Goal: Task Accomplishment & Management: Manage account settings

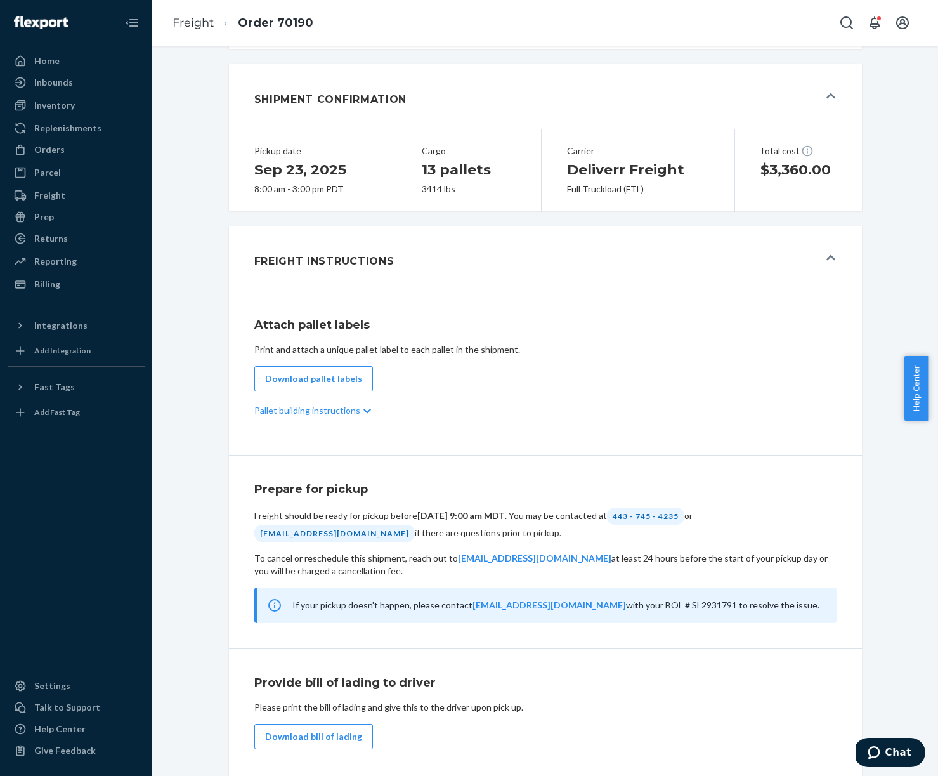
scroll to position [339, 0]
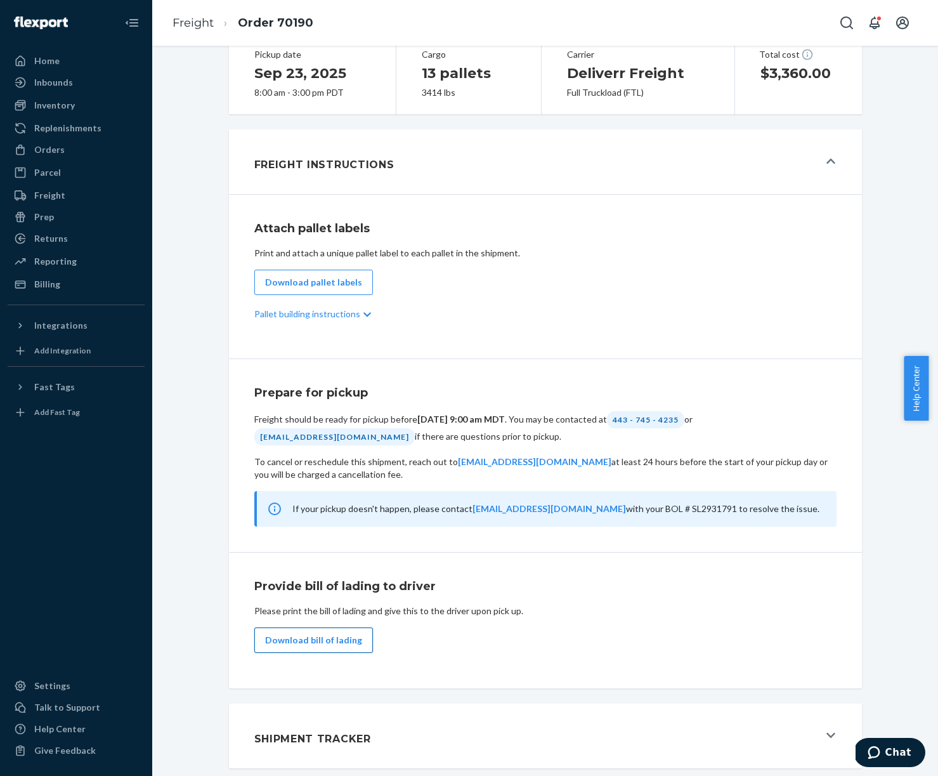
click at [324, 643] on button "Download bill of lading" at bounding box center [313, 639] width 119 height 25
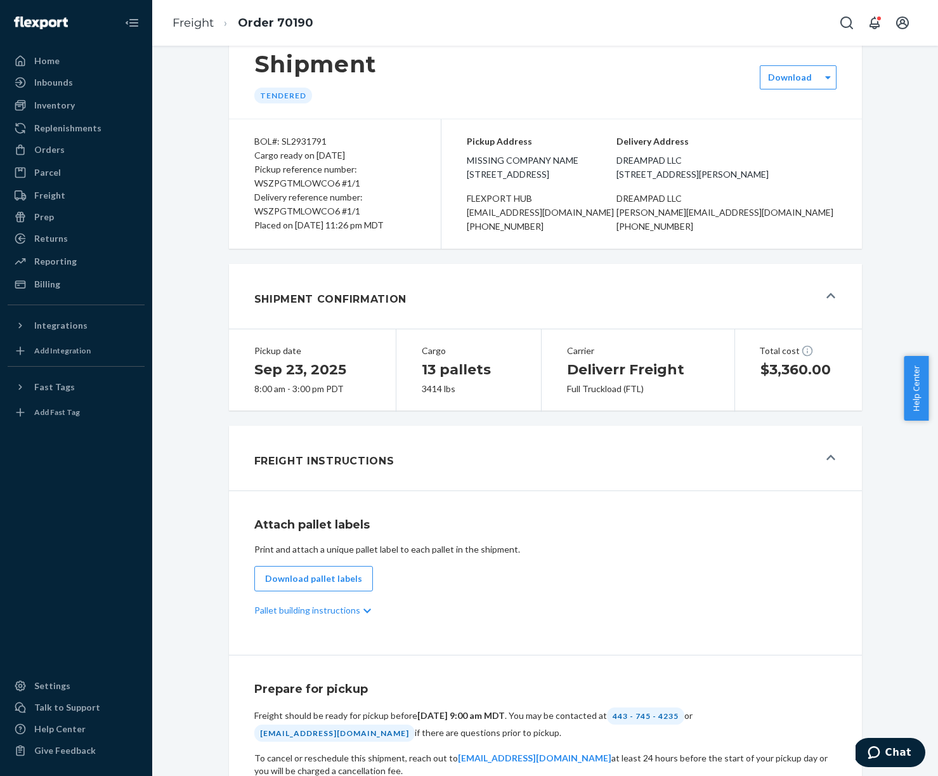
scroll to position [0, 0]
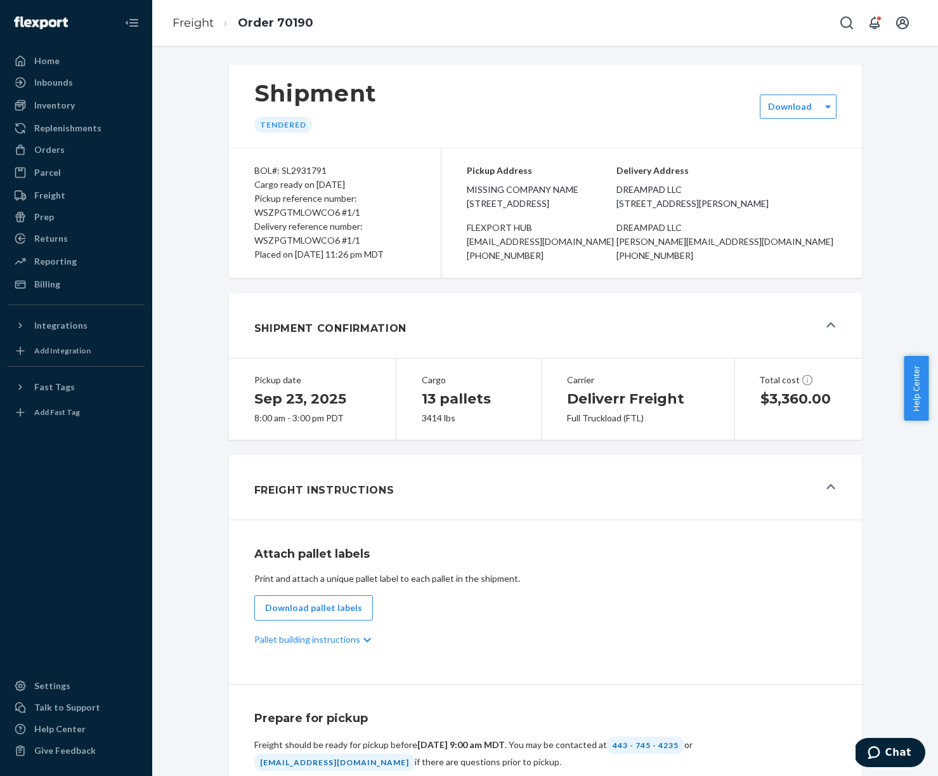
click at [835, 179] on div "Pickup Address Missing Company Name 2615 E 3rd Street San Bernardino, CA 92408 …" at bounding box center [651, 212] width 421 height 129
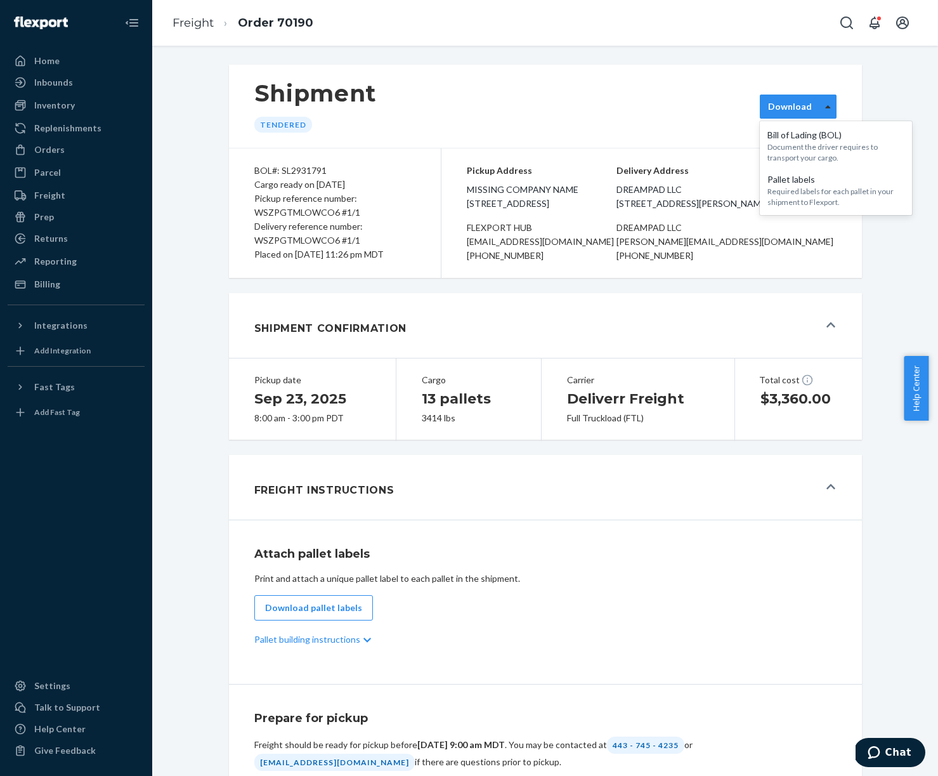
click at [825, 107] on icon at bounding box center [827, 106] width 5 height 3
click at [877, 97] on div "Shipment Tendered option [object Object] focused, 1 of 2. 2 results available. …" at bounding box center [545, 579] width 767 height 1044
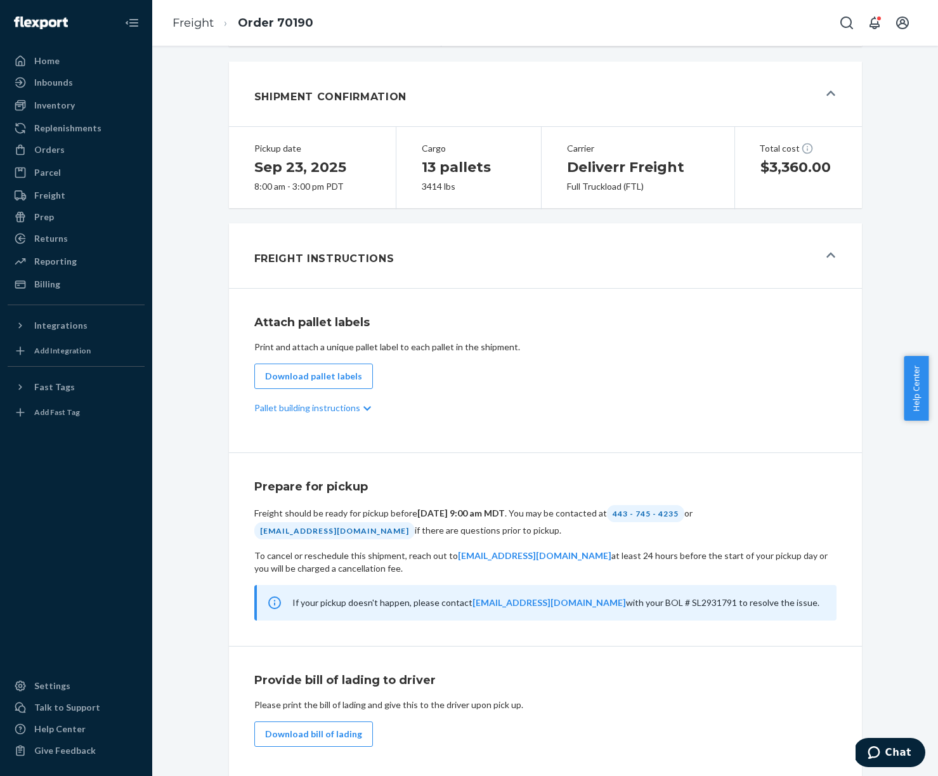
scroll to position [339, 0]
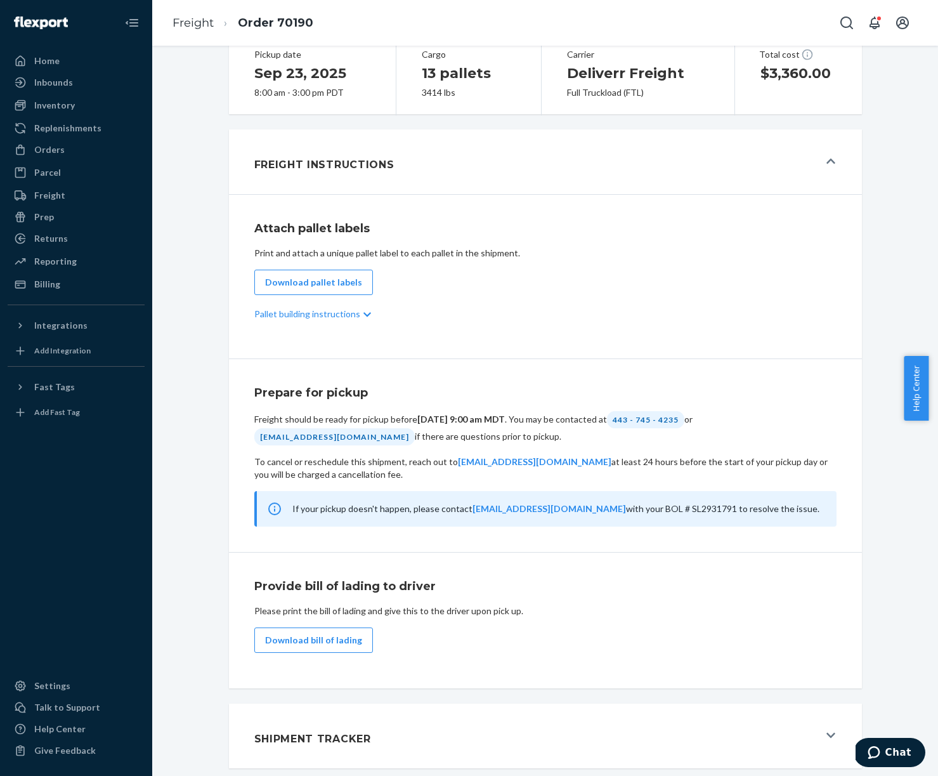
click at [827, 735] on icon at bounding box center [831, 735] width 9 height 5
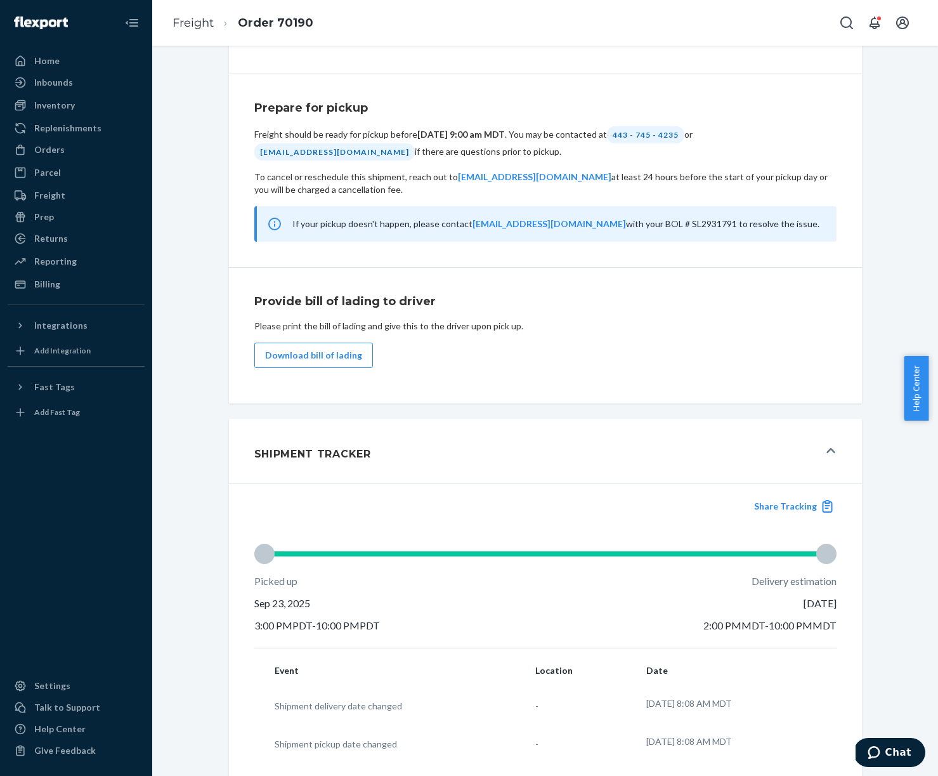
scroll to position [543, 0]
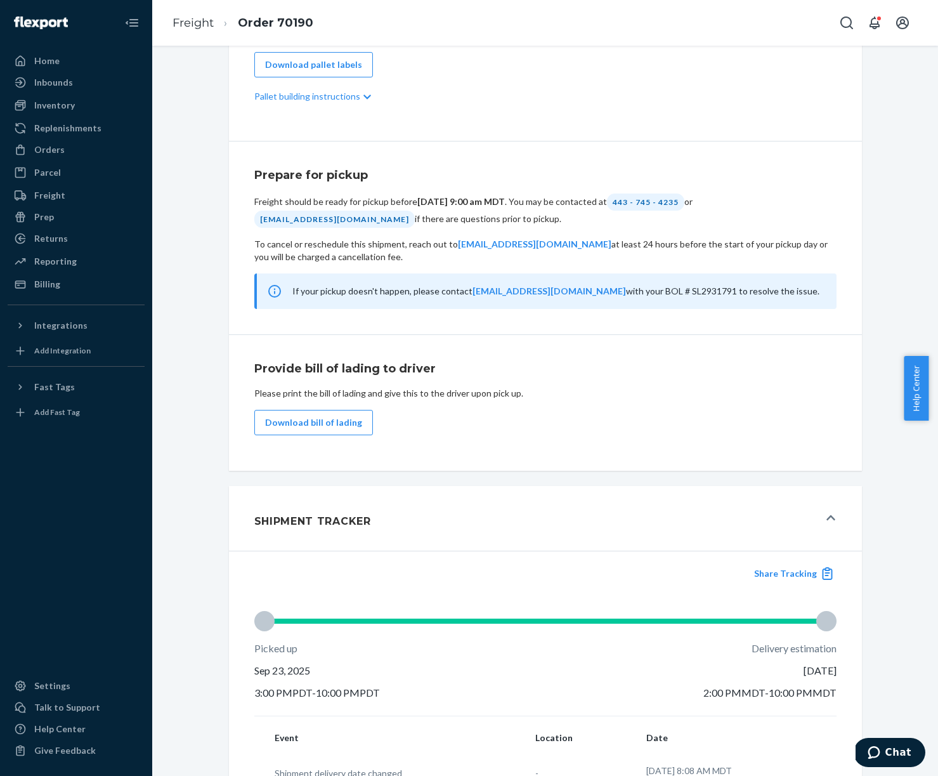
click at [683, 228] on div "Freight should be ready for pickup before September 22, 2025, 9:00 am MDT . You…" at bounding box center [545, 210] width 582 height 34
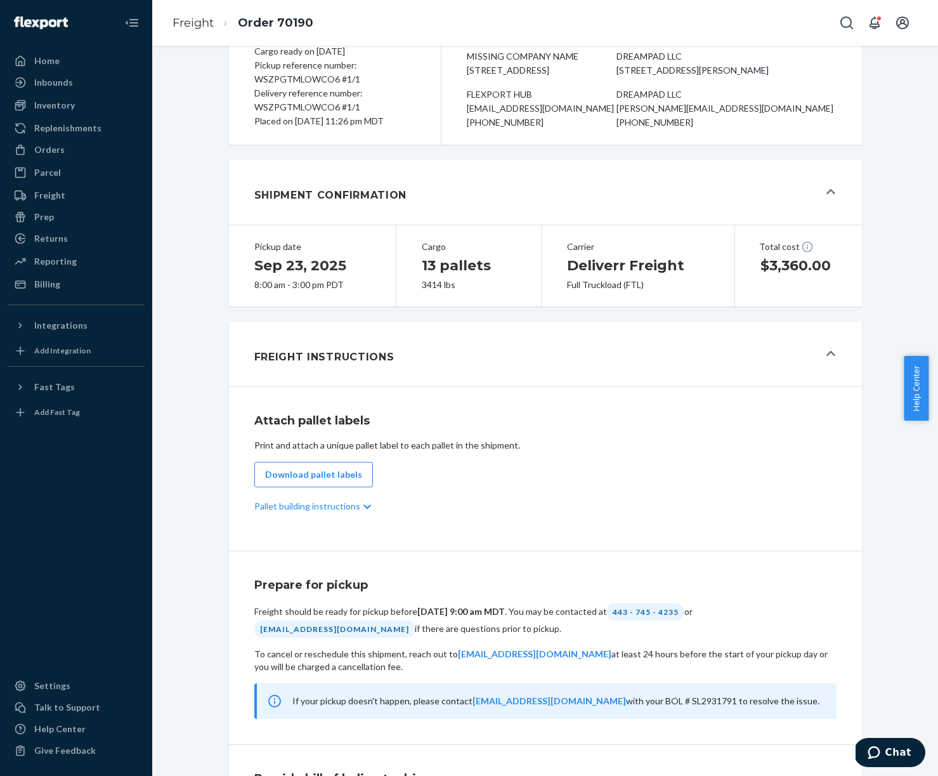
scroll to position [136, 0]
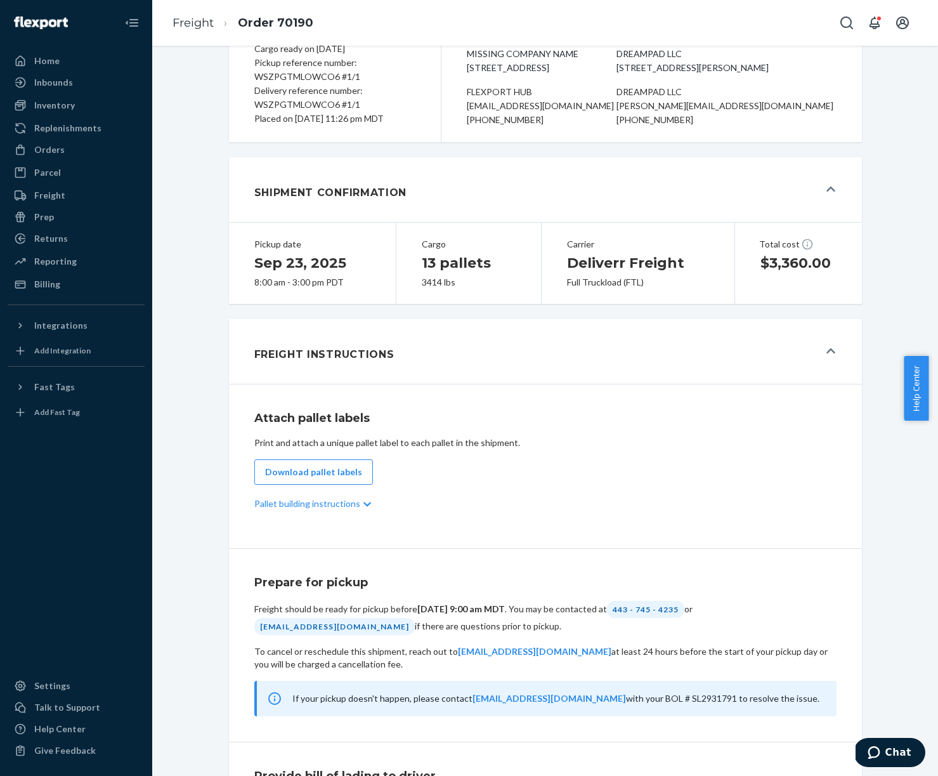
click at [529, 193] on div "Shipment Confirmation" at bounding box center [536, 190] width 565 height 34
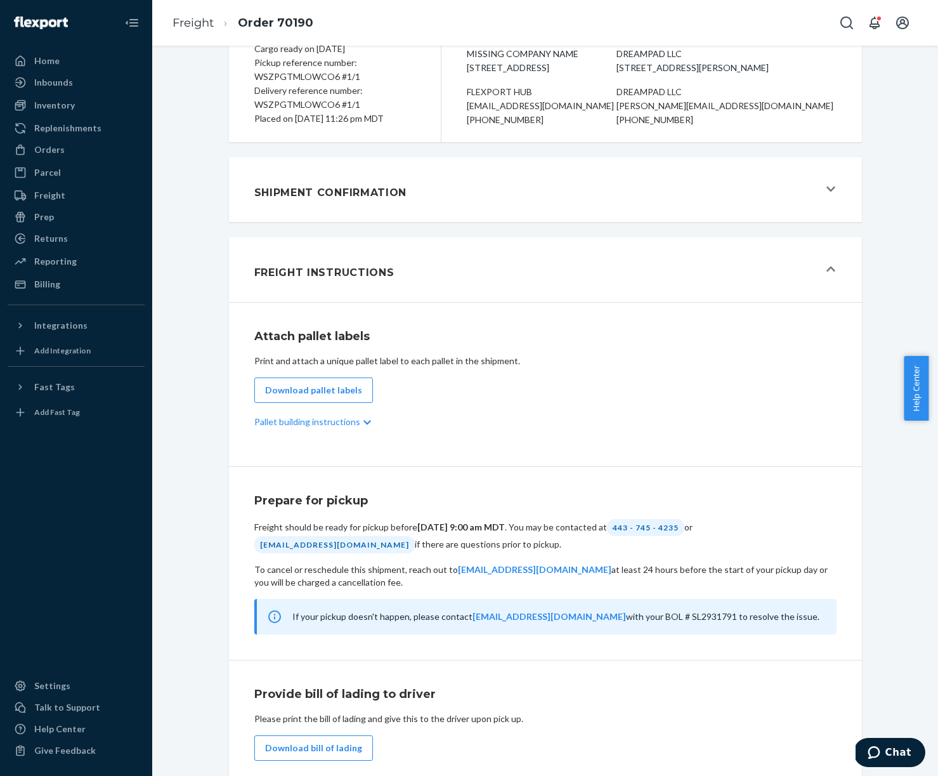
click at [827, 192] on icon at bounding box center [831, 188] width 9 height 5
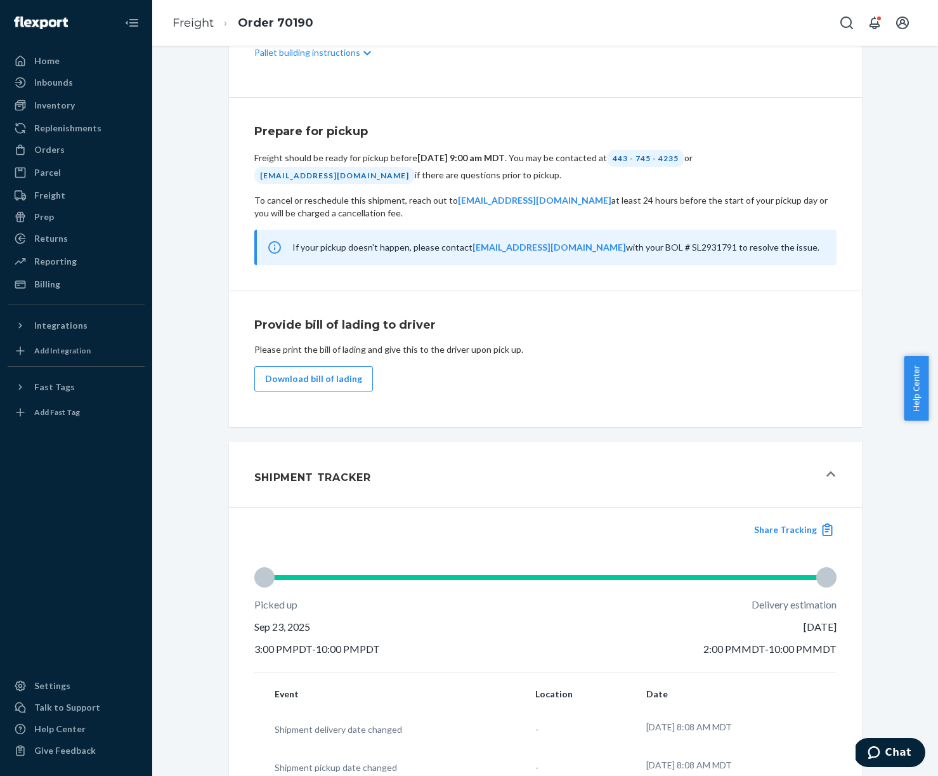
scroll to position [578, 0]
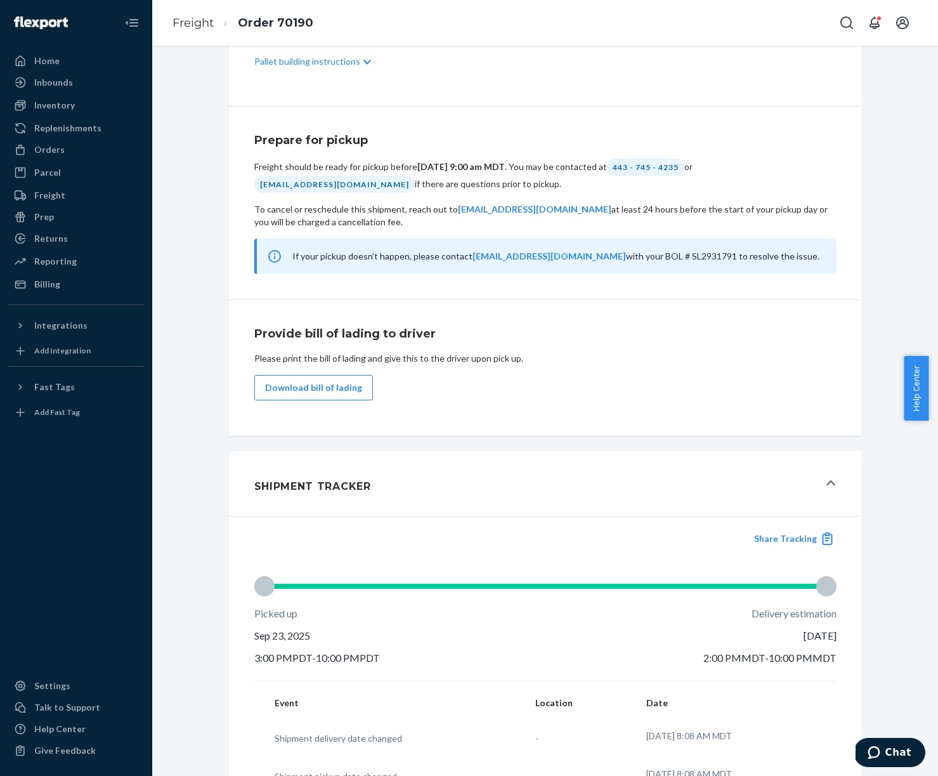
click at [254, 193] on div "[EMAIL_ADDRESS][DOMAIN_NAME]" at bounding box center [334, 184] width 160 height 17
drag, startPoint x: 255, startPoint y: 197, endPoint x: 404, endPoint y: 200, distance: 149.1
click at [404, 193] on div "[EMAIL_ADDRESS][DOMAIN_NAME]" at bounding box center [334, 184] width 160 height 17
copy div "[EMAIL_ADDRESS][DOMAIN_NAME]"
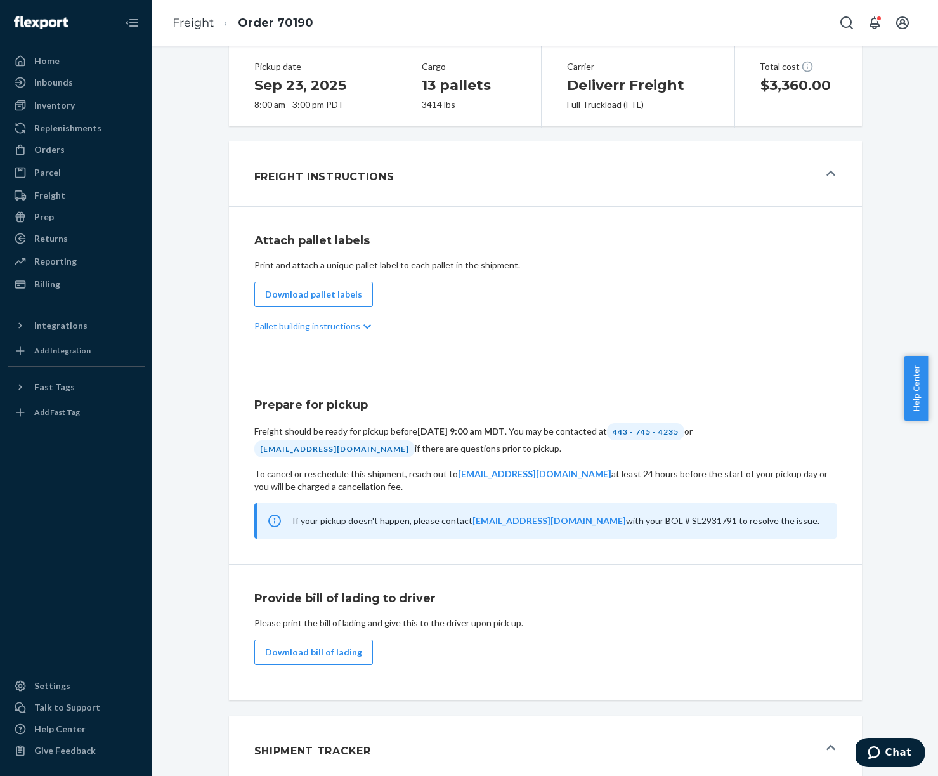
scroll to position [311, 0]
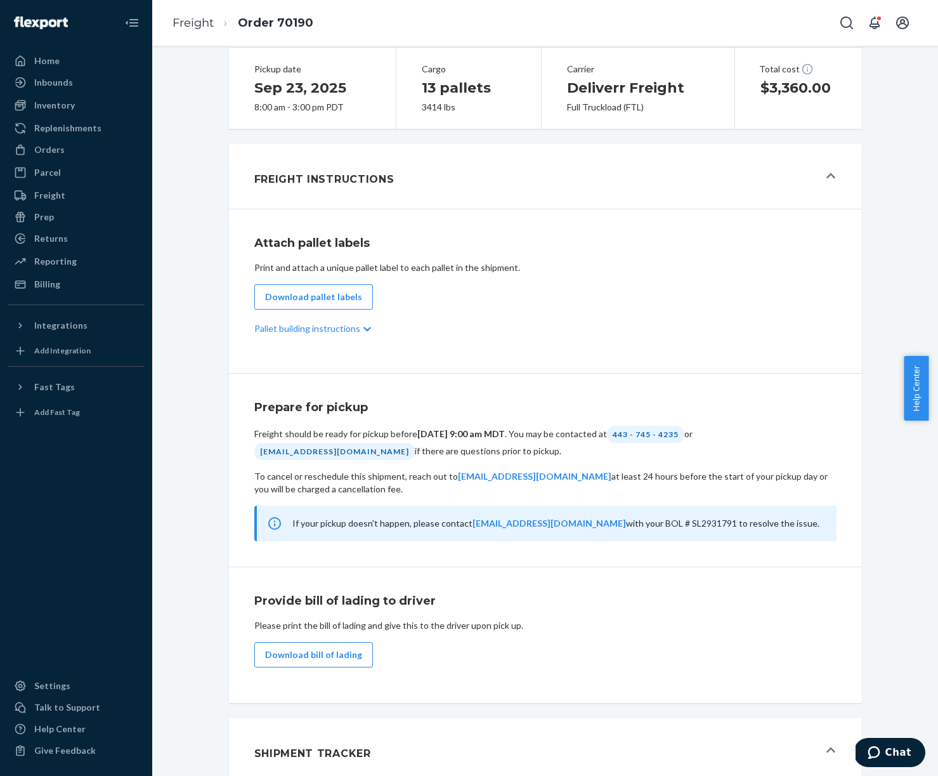
click at [552, 369] on div "Attach pallet labels Print and attach a unique pallet label to each pallet in t…" at bounding box center [545, 291] width 633 height 164
click at [483, 541] on div "If your pickup doesn't happen, please contact freight@deliverr.com with your BO…" at bounding box center [545, 524] width 582 height 36
click at [499, 528] on link "[EMAIL_ADDRESS][DOMAIN_NAME]" at bounding box center [550, 523] width 154 height 11
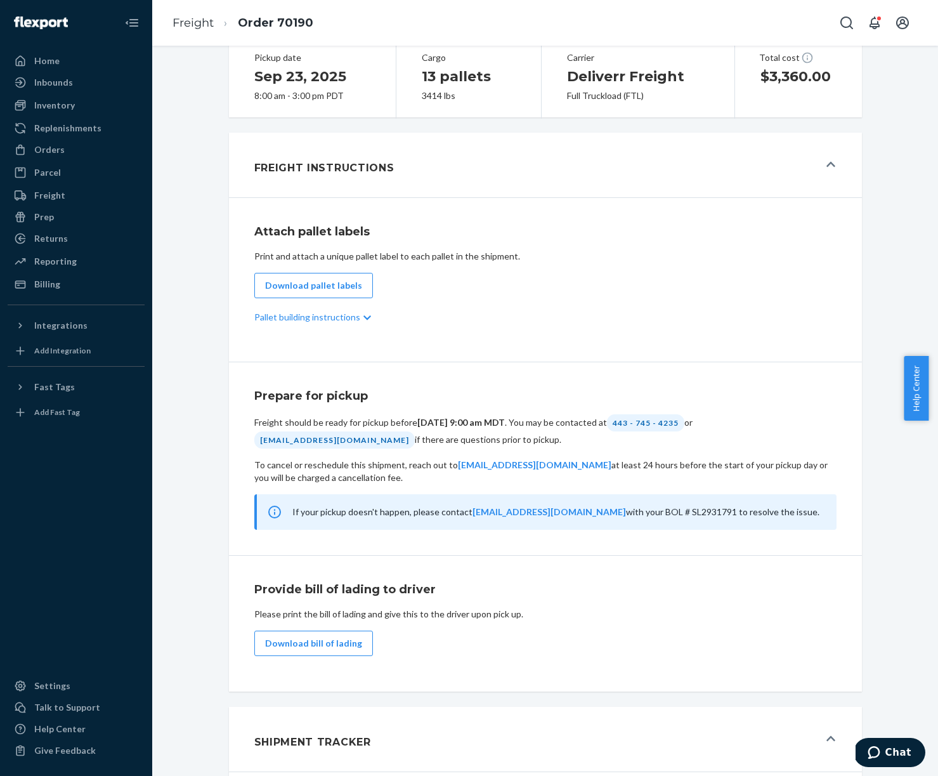
scroll to position [342, 0]
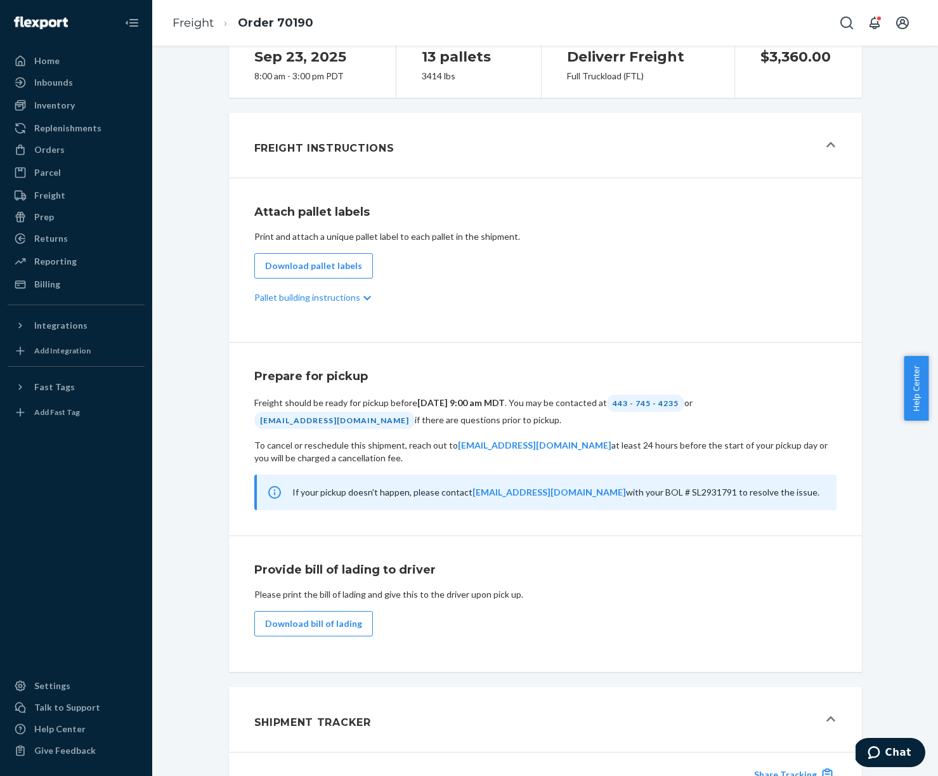
click at [363, 303] on icon at bounding box center [367, 298] width 8 height 9
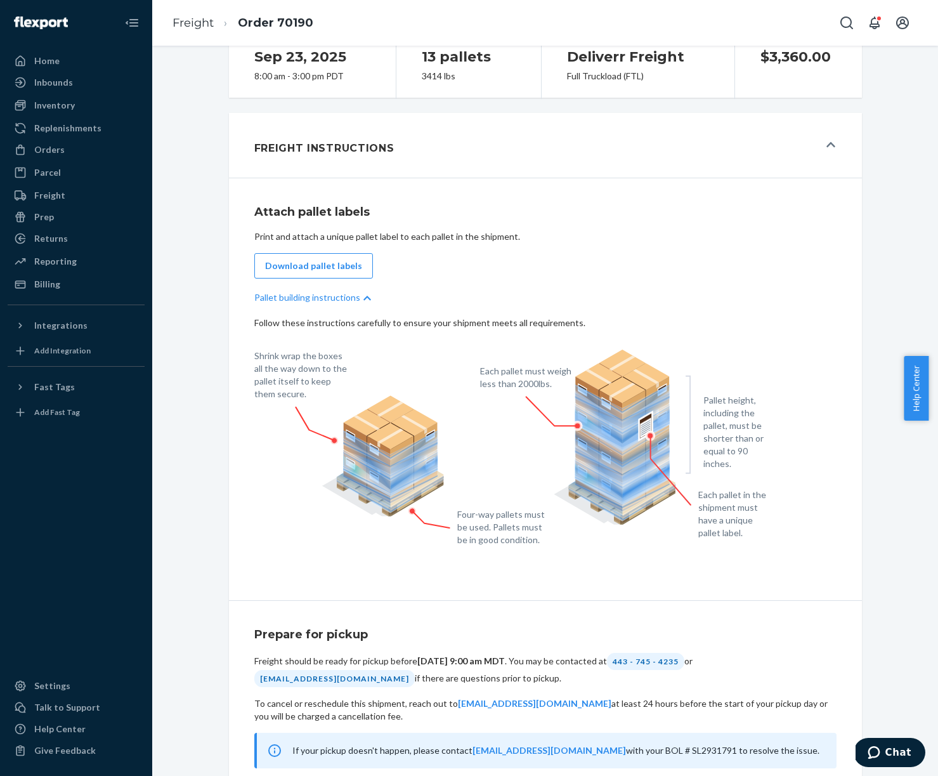
click at [363, 303] on icon at bounding box center [367, 298] width 8 height 9
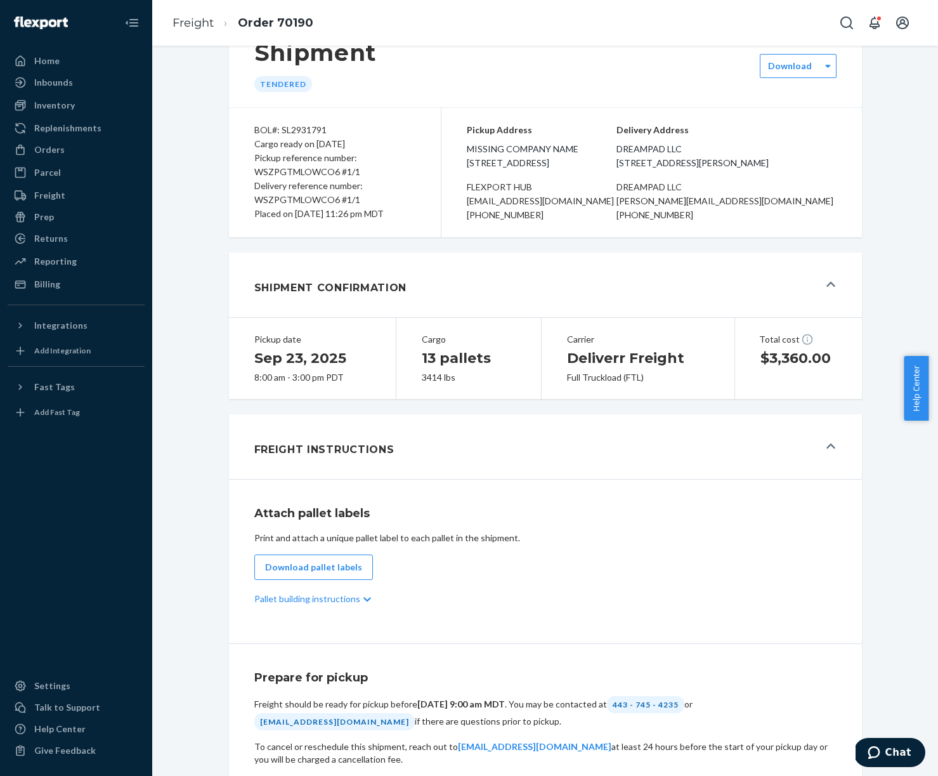
scroll to position [0, 0]
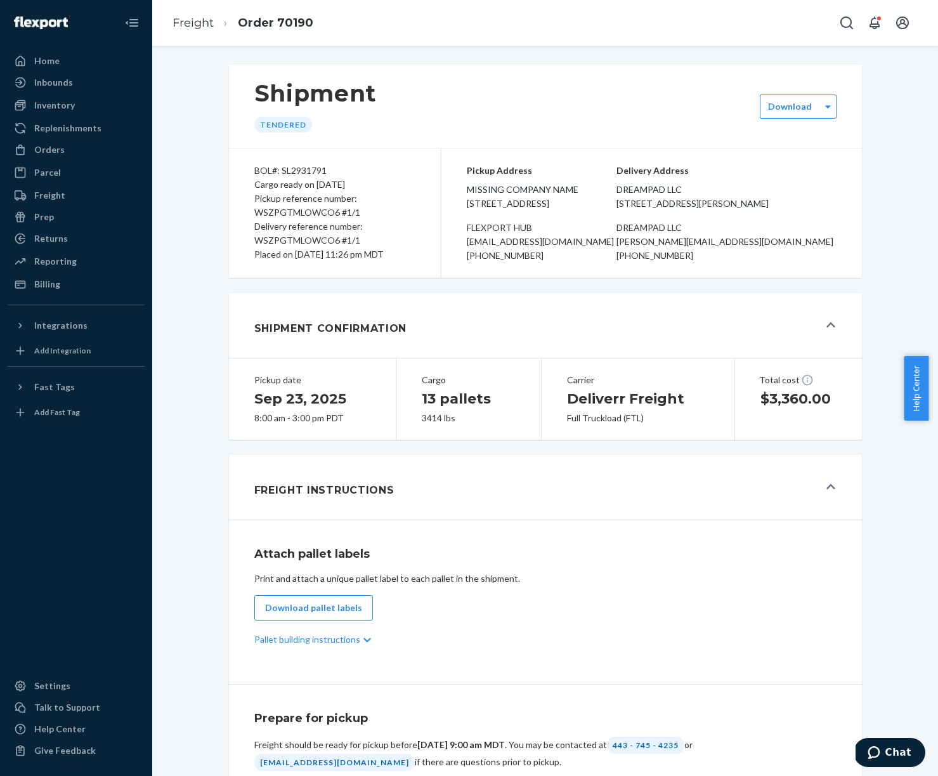
click at [189, 296] on div "Shipment Tendered Download BOL#: SL2931791 Cargo ready on 09/22/2025 Pickup ref…" at bounding box center [545, 745] width 767 height 1377
click at [186, 137] on div "Shipment Tendered Download BOL#: SL2931791 Cargo ready on 09/22/2025 Pickup ref…" at bounding box center [545, 745] width 767 height 1377
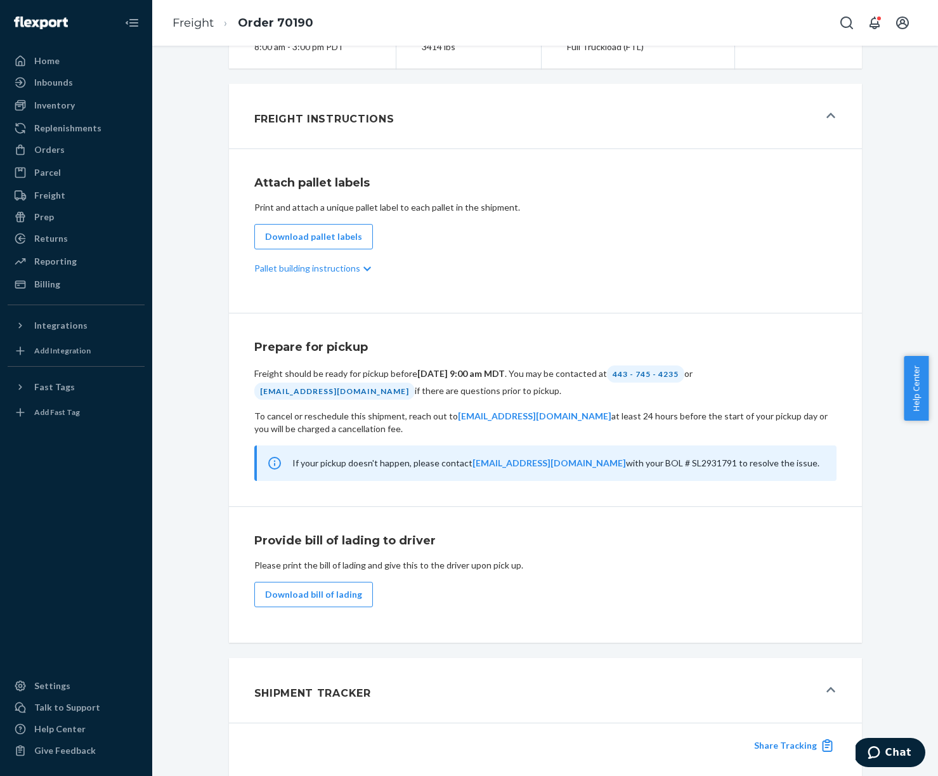
scroll to position [672, 0]
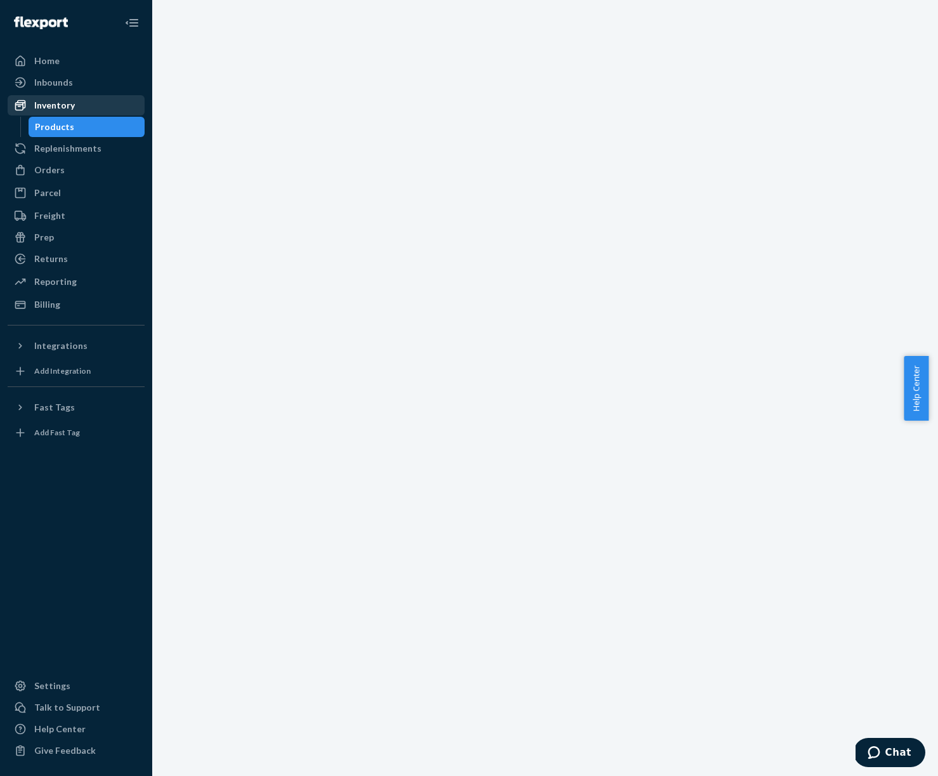
click at [69, 105] on div "Inventory" at bounding box center [54, 105] width 41 height 13
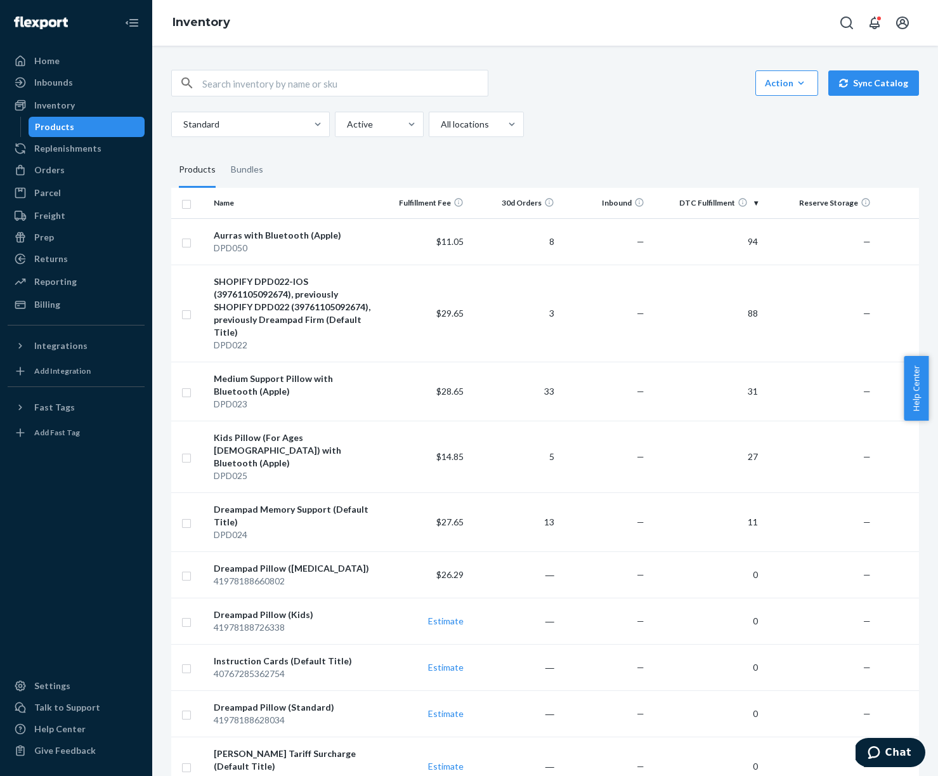
click at [644, 141] on div "Action Create product Create bundle Bulk create products Bulk update products B…" at bounding box center [545, 552] width 767 height 995
click at [216, 0] on html "Home Inbounds Shipping Plans Problems Inventory Products Replenishments Orders …" at bounding box center [469, 388] width 938 height 776
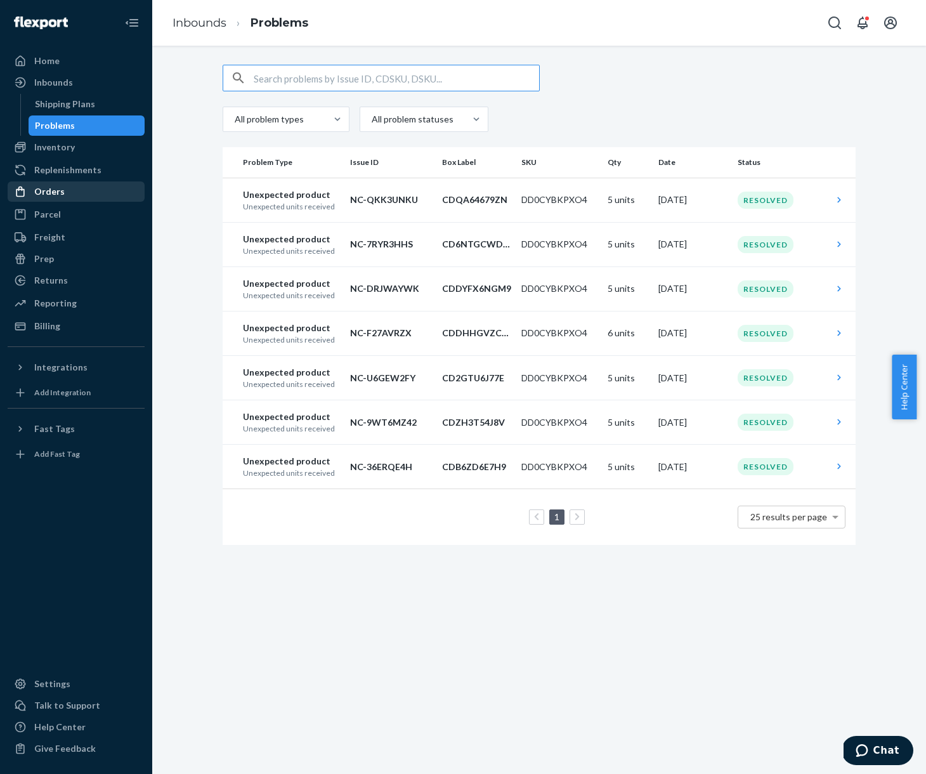
click at [81, 192] on div "Orders" at bounding box center [76, 192] width 134 height 18
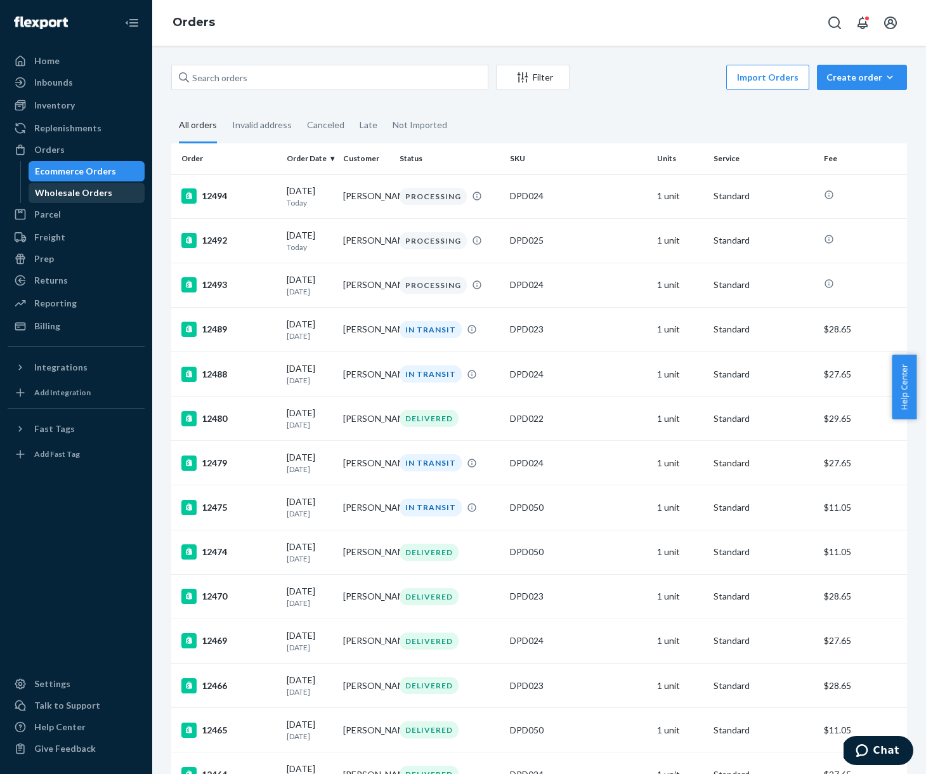
click at [98, 193] on div "Wholesale Orders" at bounding box center [73, 192] width 77 height 13
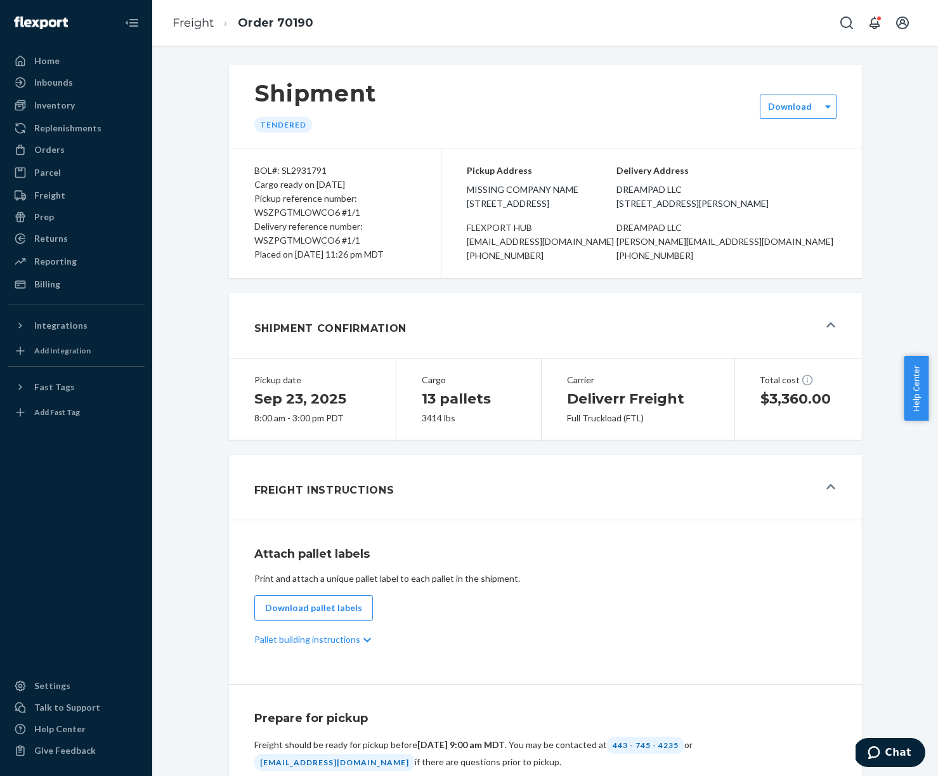
scroll to position [672, 0]
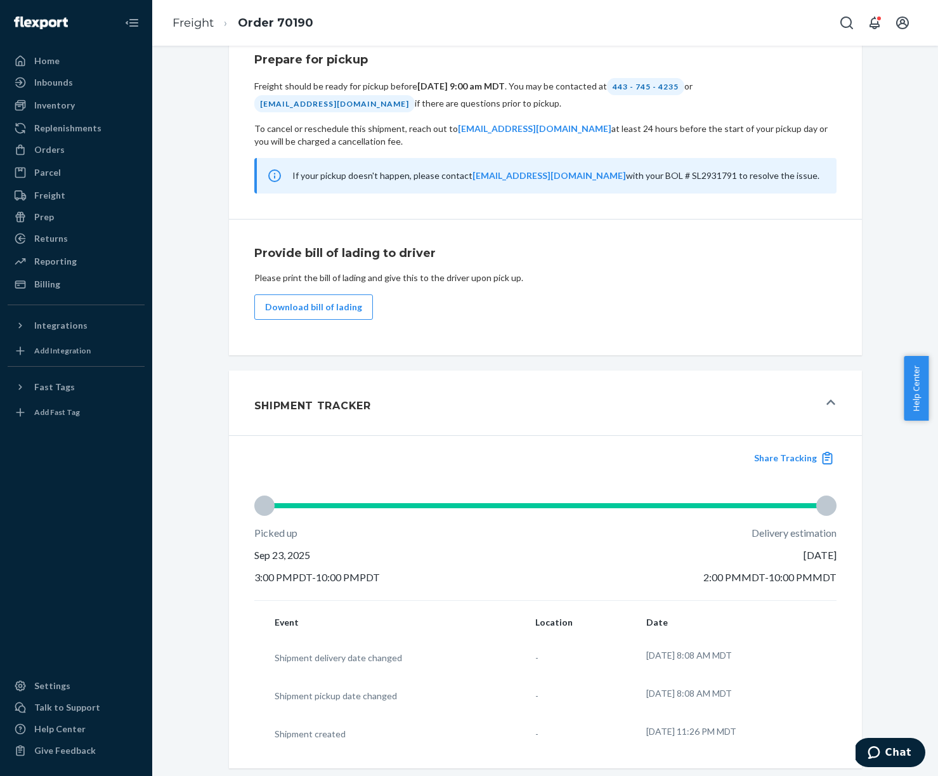
click at [599, 305] on div "Download bill of lading" at bounding box center [545, 306] width 582 height 25
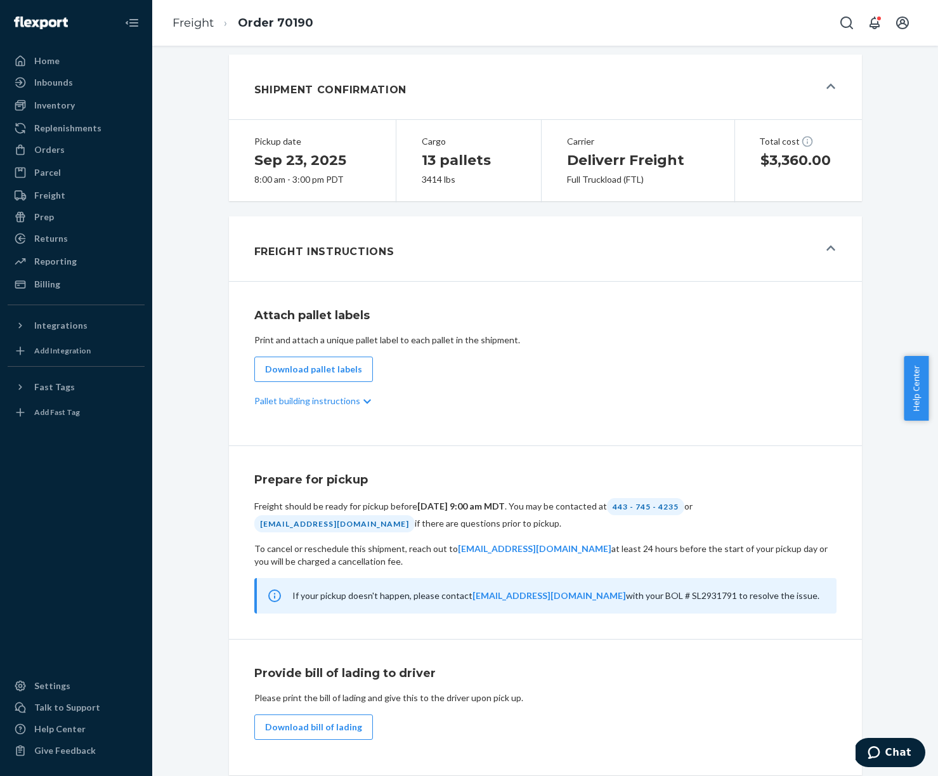
scroll to position [0, 0]
